Goal: Transaction & Acquisition: Purchase product/service

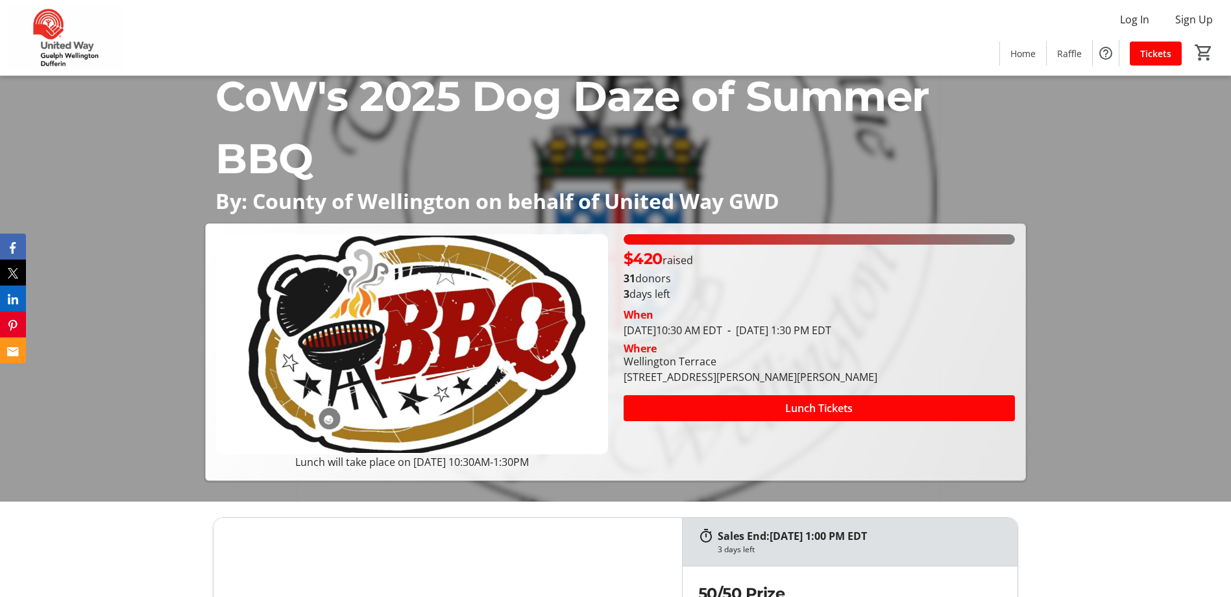
scroll to position [130, 0]
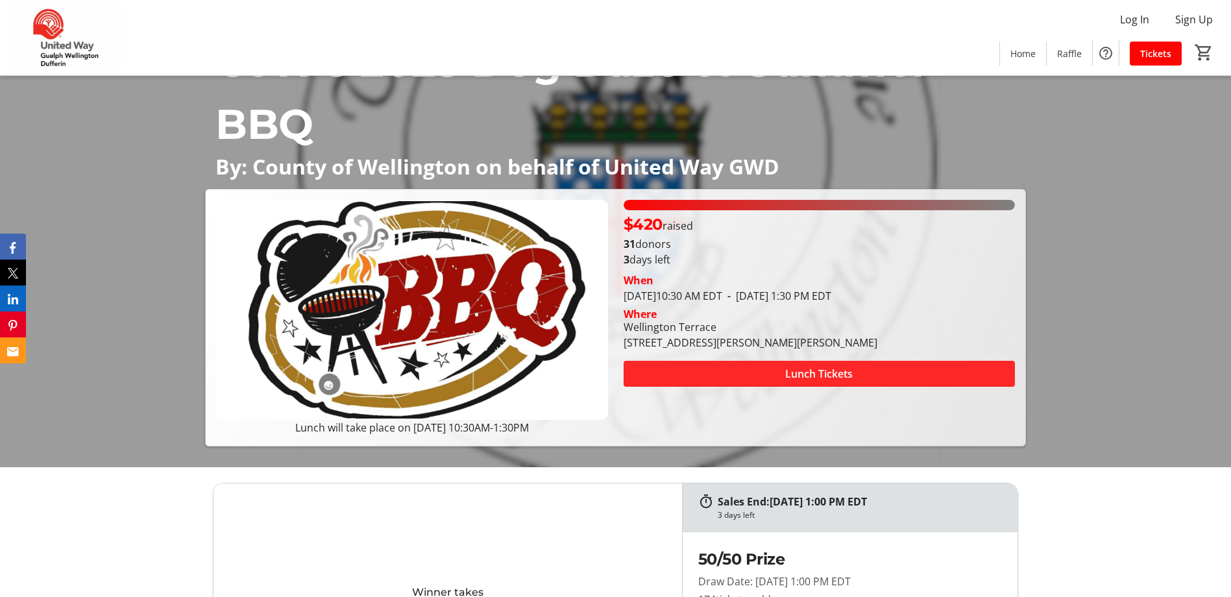
click at [821, 376] on span "Lunch Tickets" at bounding box center [818, 374] width 67 height 16
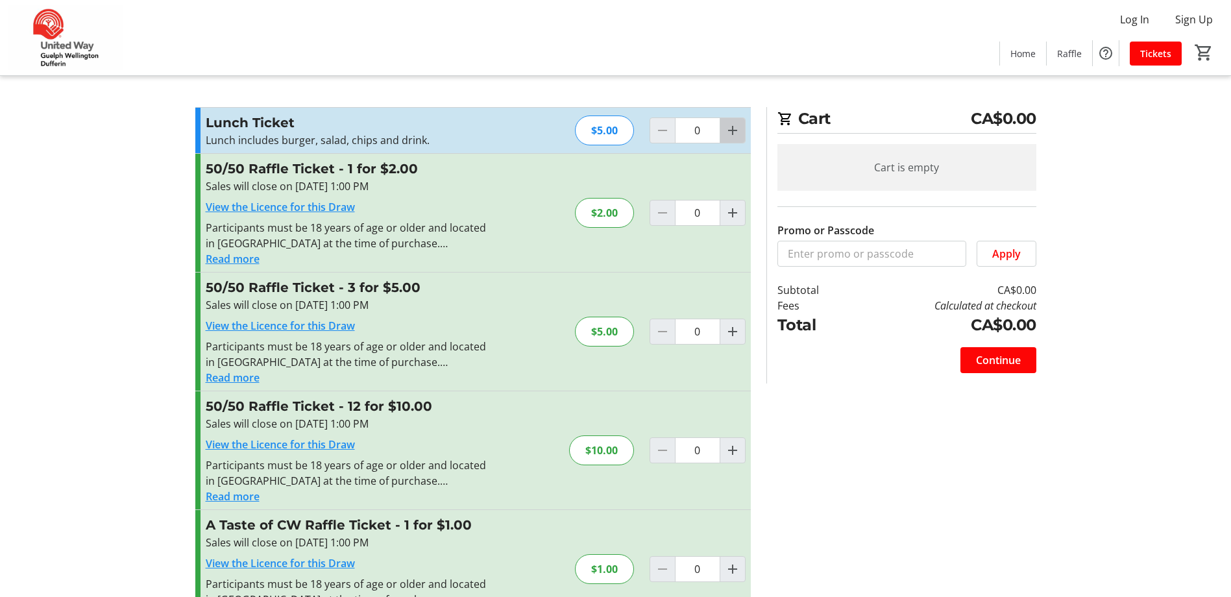
click at [723, 128] on span "Increment by one" at bounding box center [732, 130] width 25 height 25
type input "1"
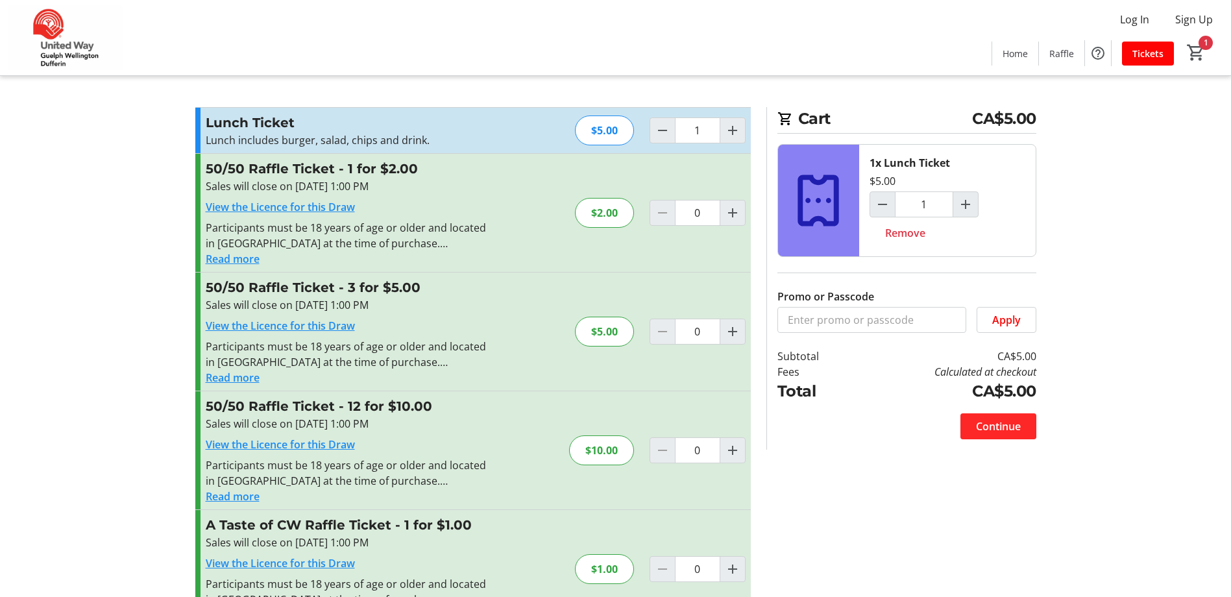
click at [1026, 430] on span at bounding box center [998, 426] width 76 height 31
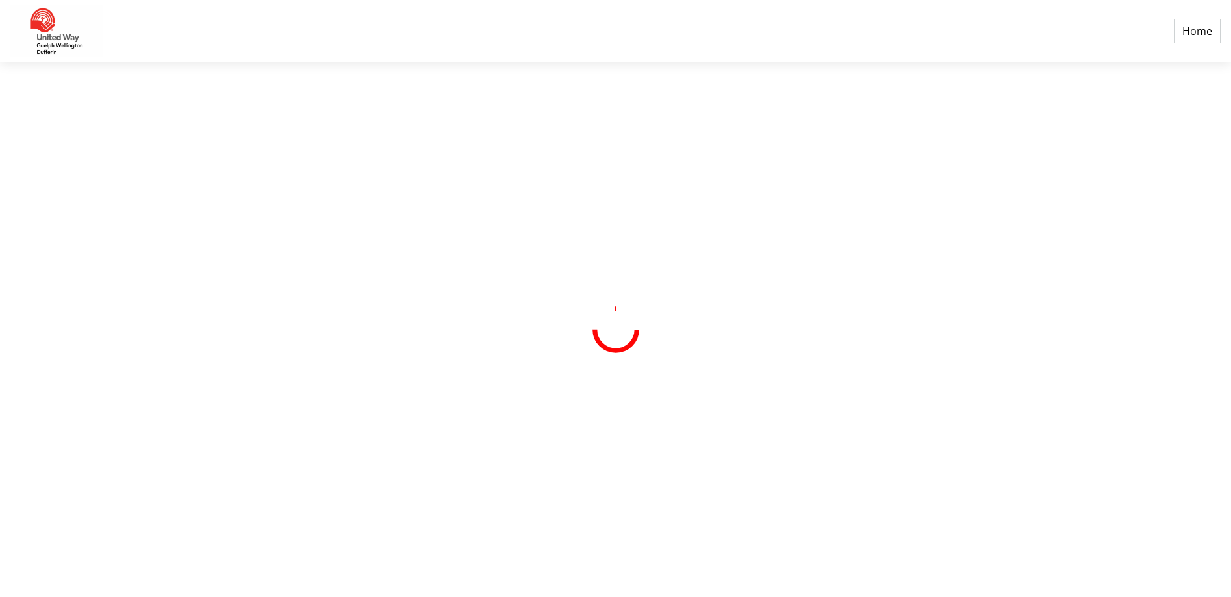
select select "CA"
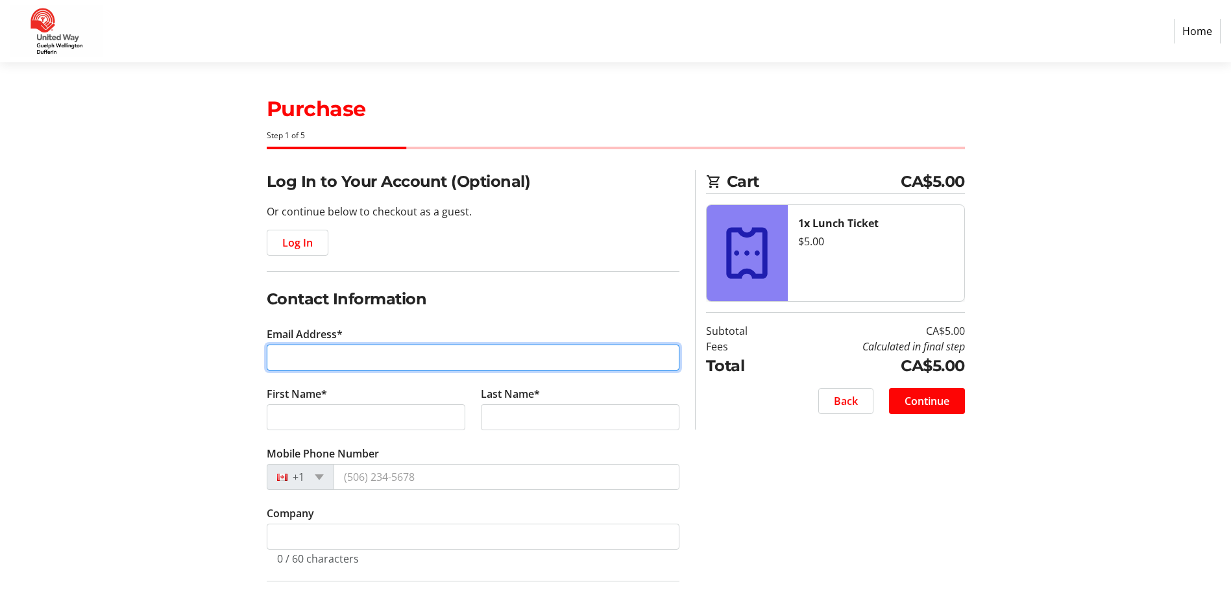
click at [397, 359] on input "Email Address*" at bounding box center [473, 358] width 413 height 26
type input "[EMAIL_ADDRESS][DOMAIN_NAME]"
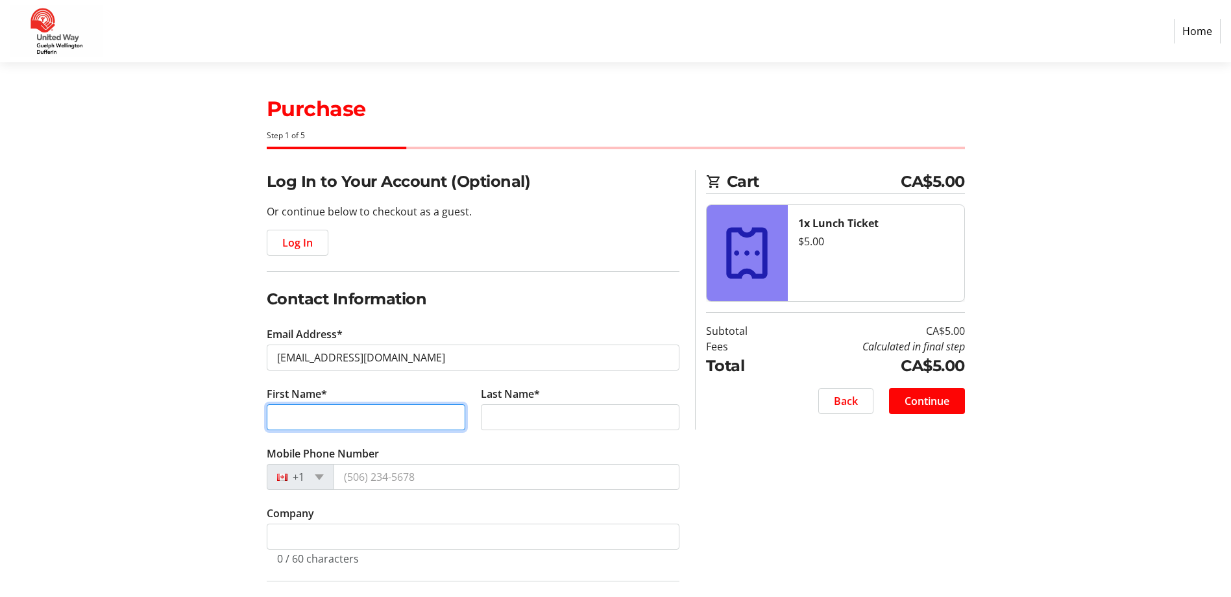
type input "[PERSON_NAME]"
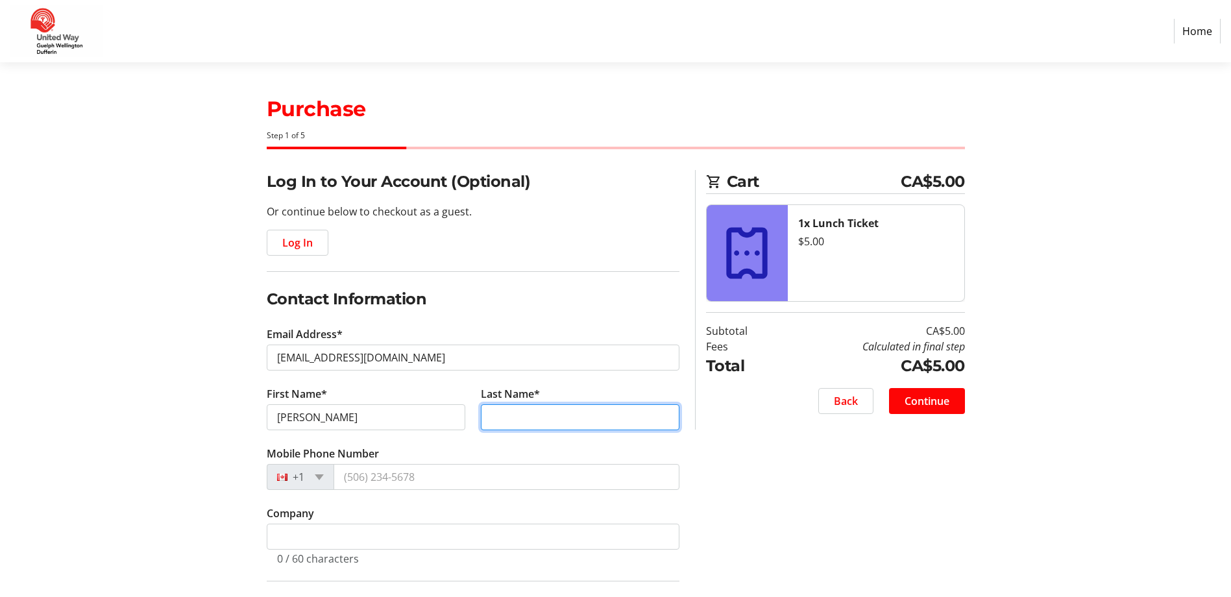
type input "[PERSON_NAME]"
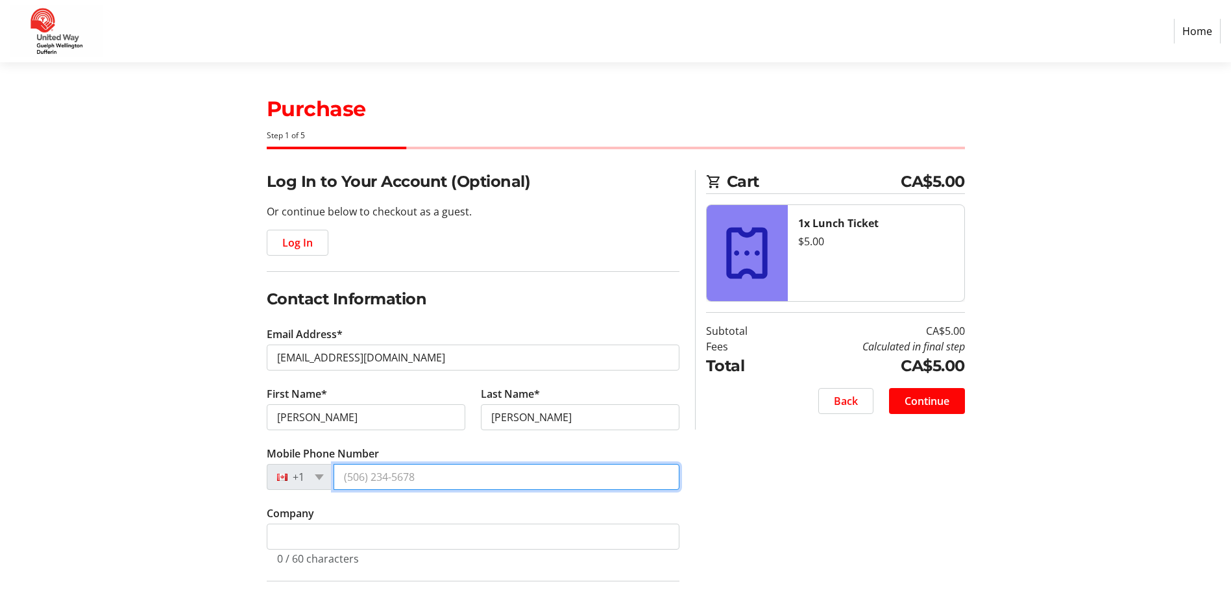
type input "[PHONE_NUMBER]"
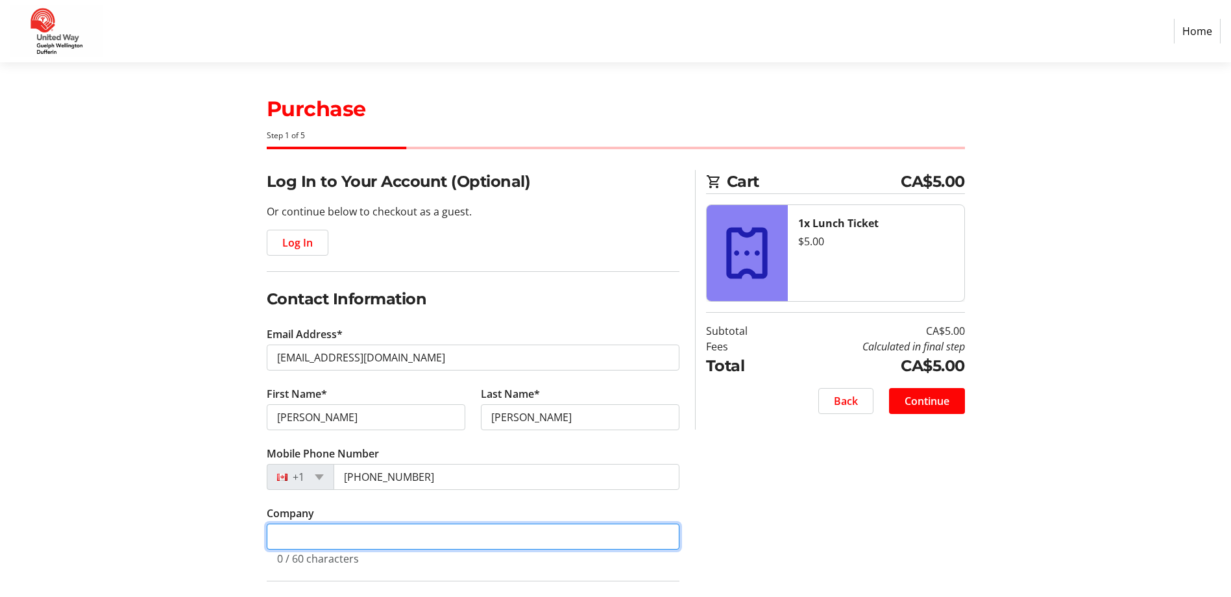
type input "[GEOGRAPHIC_DATA]"
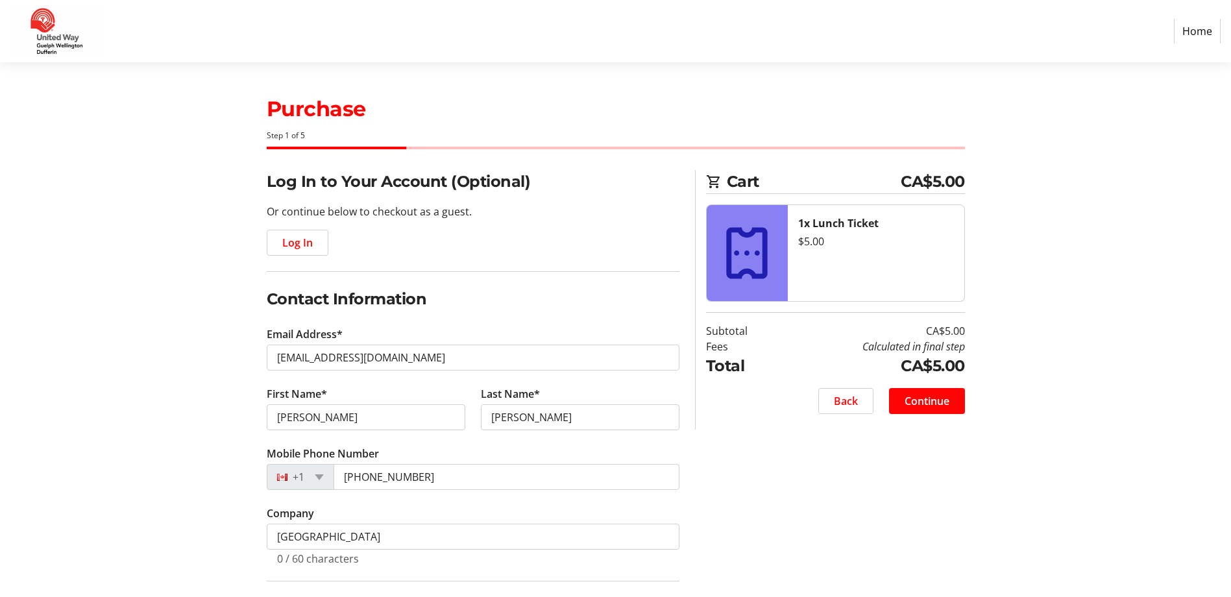
type input "[STREET_ADDRESS]"
type input "Unit 205"
type input "Fergus"
select select "ON"
type input "N1M 0B5"
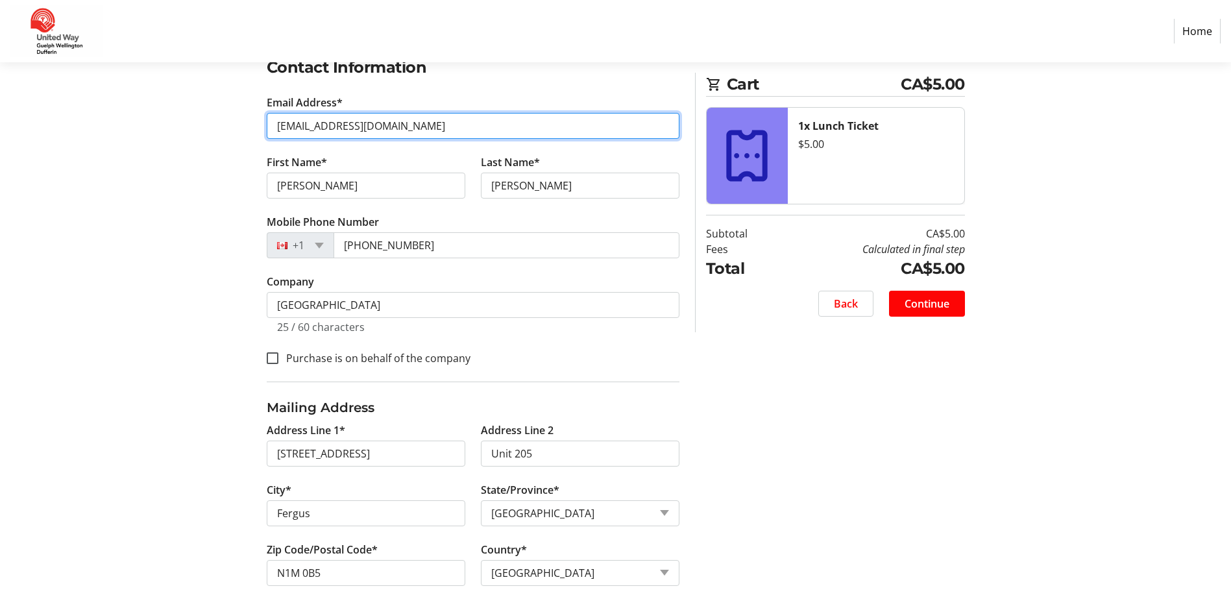
scroll to position [252, 0]
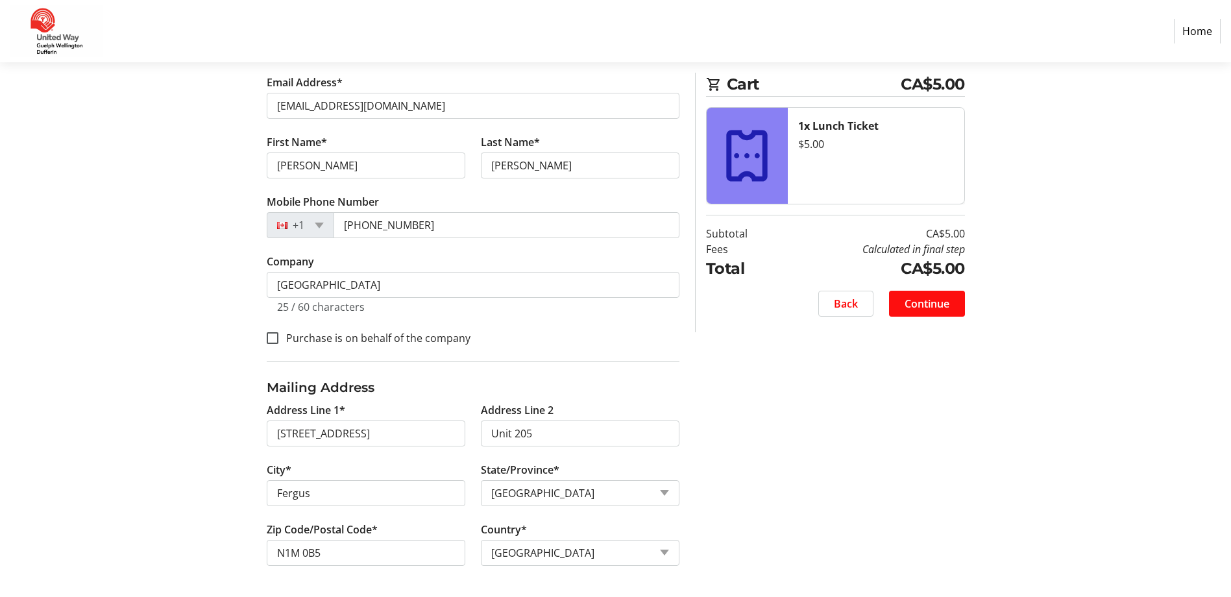
click at [927, 308] on span "Continue" at bounding box center [926, 304] width 45 height 16
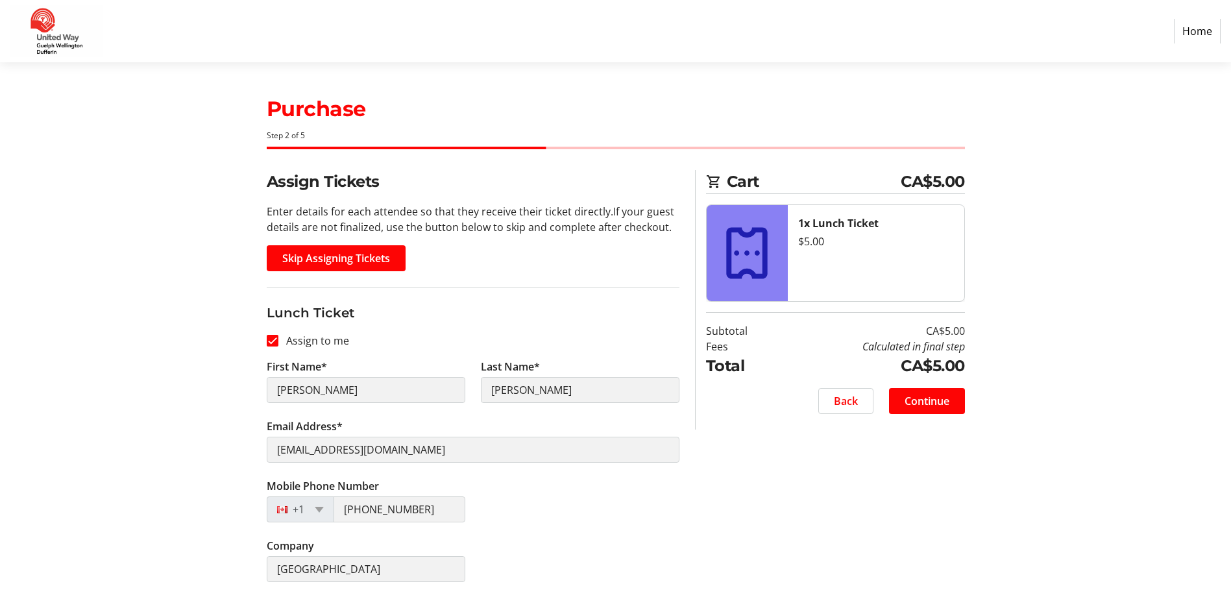
scroll to position [1, 0]
click at [919, 398] on span "Continue" at bounding box center [926, 401] width 45 height 16
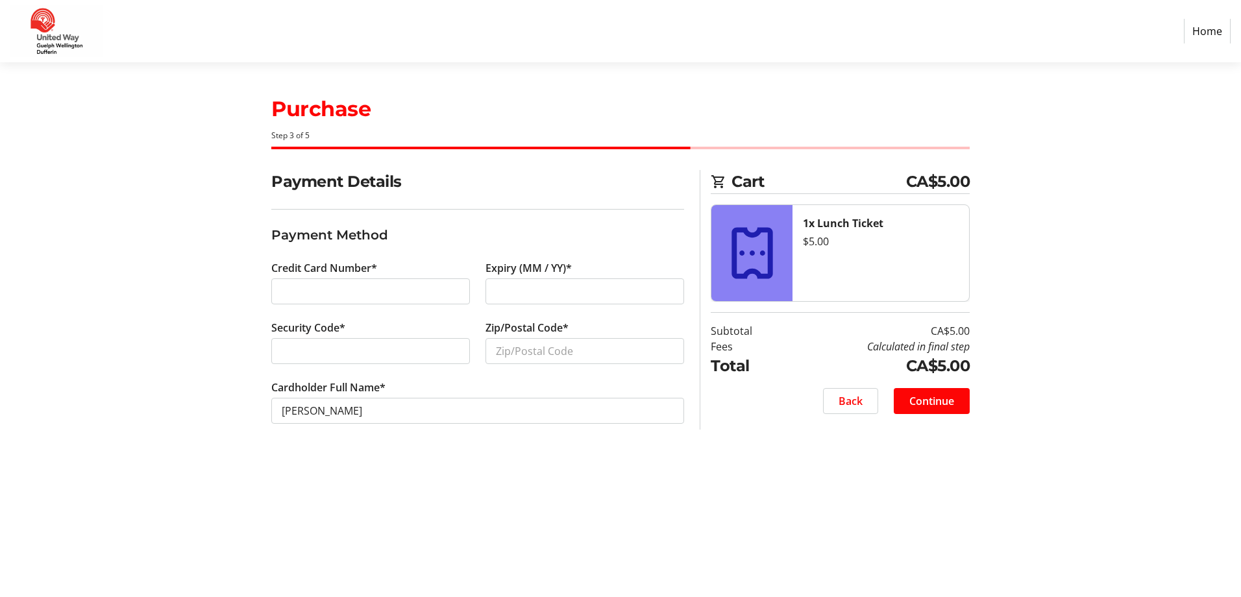
click at [555, 304] on div "Expiry (MM / YY)*" at bounding box center [585, 290] width 214 height 60
click at [527, 348] on input "Zip/Postal Code*" at bounding box center [584, 351] width 199 height 26
type input "N1M 0B5"
click at [917, 408] on span "Continue" at bounding box center [931, 401] width 45 height 16
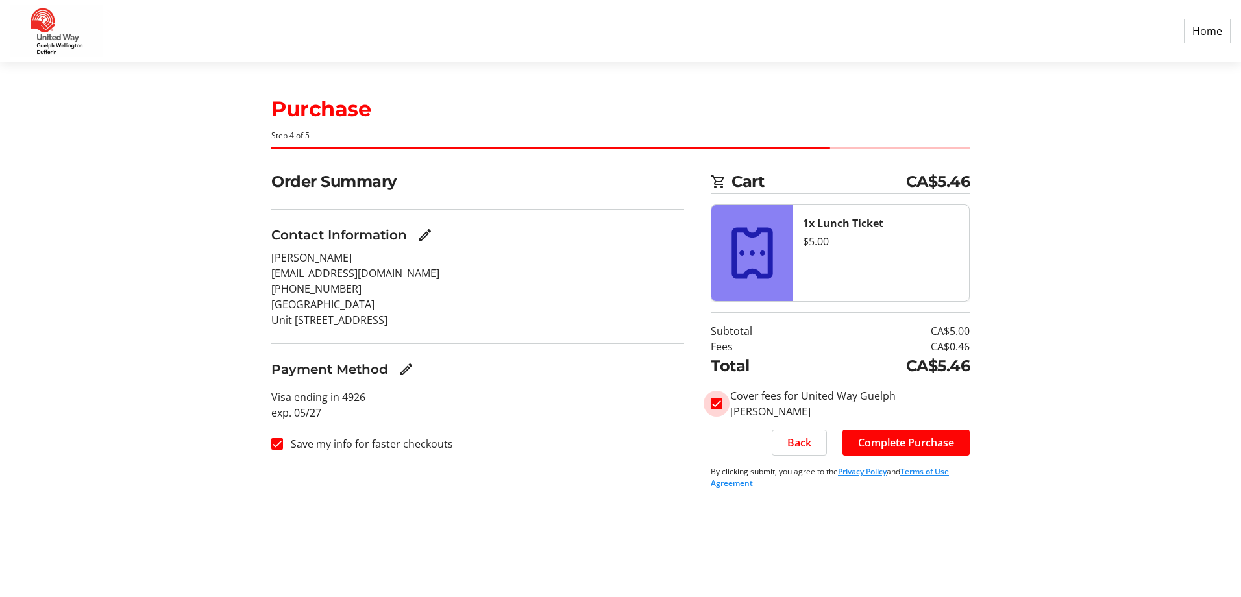
click at [718, 405] on input "Cover fees for United Way Guelph [PERSON_NAME]" at bounding box center [716, 404] width 12 height 12
click at [723, 403] on div at bounding box center [716, 403] width 31 height 31
checkbox input "true"
click at [902, 449] on body "Home Purchase Step 4 of 5 Cart CA$5.46 1x Lunch Ticket $5.00 Subtotal Fees Tota…" at bounding box center [620, 298] width 1241 height 597
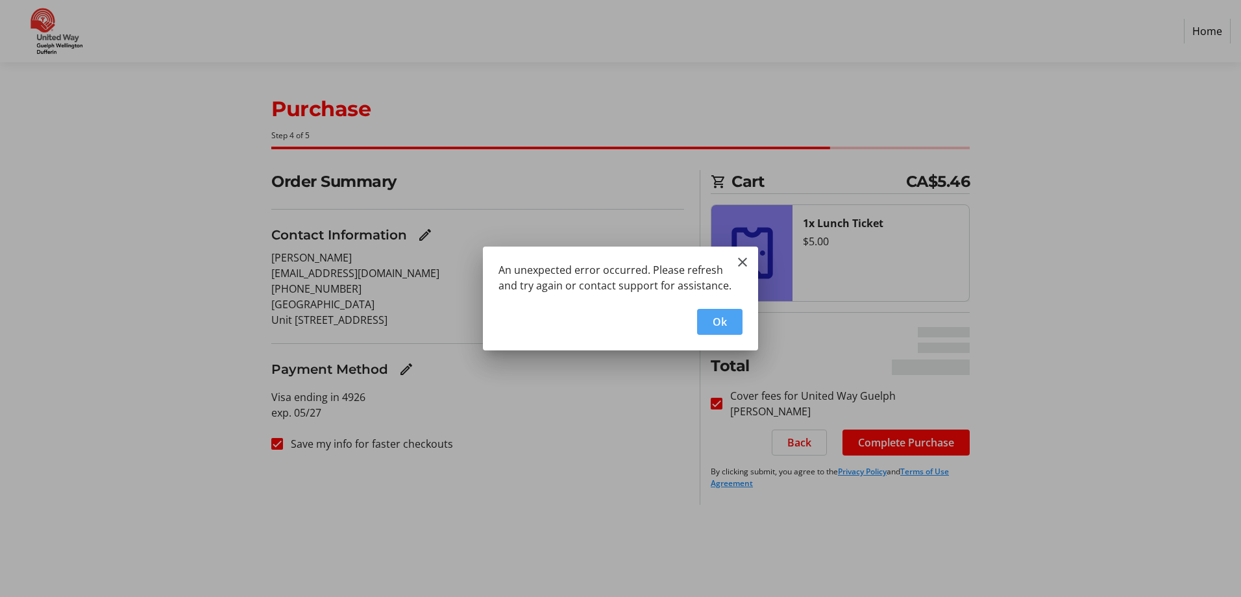
click at [727, 324] on span "button" at bounding box center [719, 321] width 45 height 31
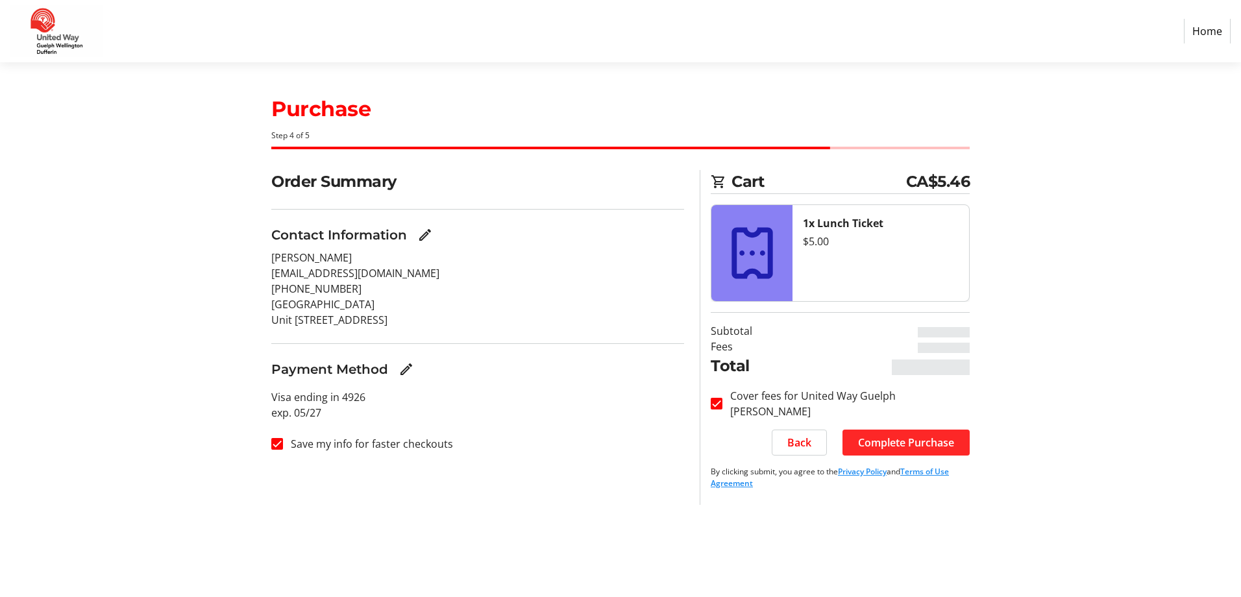
click at [898, 435] on span "Complete Purchase" at bounding box center [906, 443] width 96 height 16
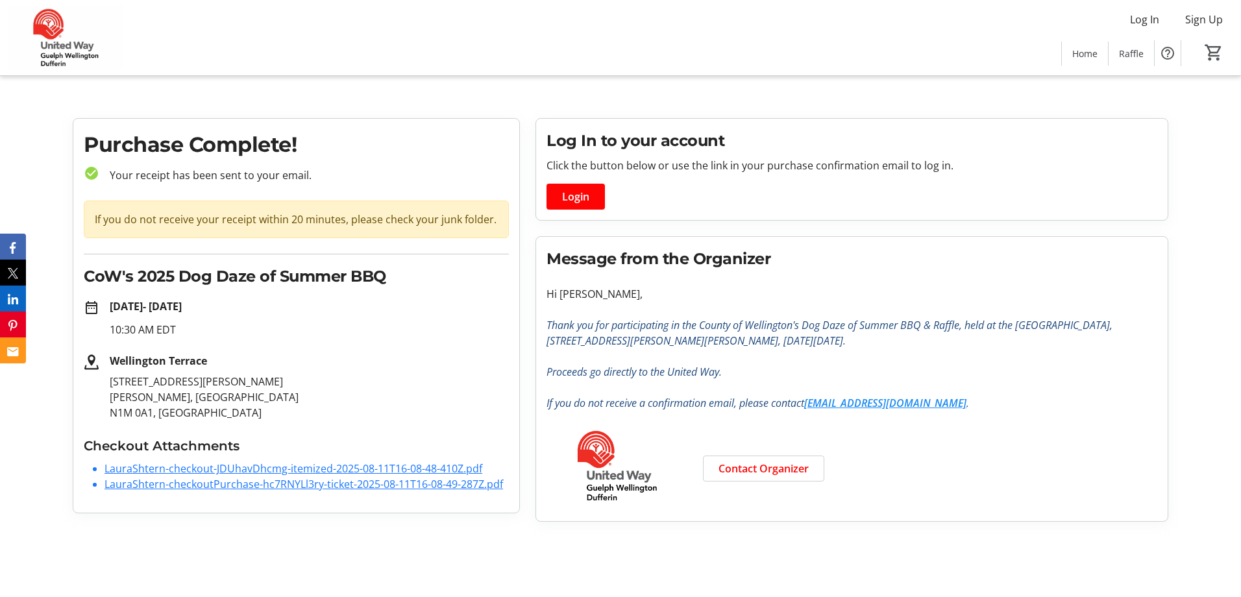
click at [460, 481] on link "LauraShtern-checkoutPurchase-hc7RNYLl3ry-ticket-2025-08-11T16-08-49-287Z.pdf" at bounding box center [303, 484] width 398 height 14
click at [420, 470] on link "LauraShtern-checkout-JDUhavDhcmg-itemized-2025-08-11T16-08-48-410Z.pdf" at bounding box center [293, 468] width 378 height 14
